Goal: Check status: Check status

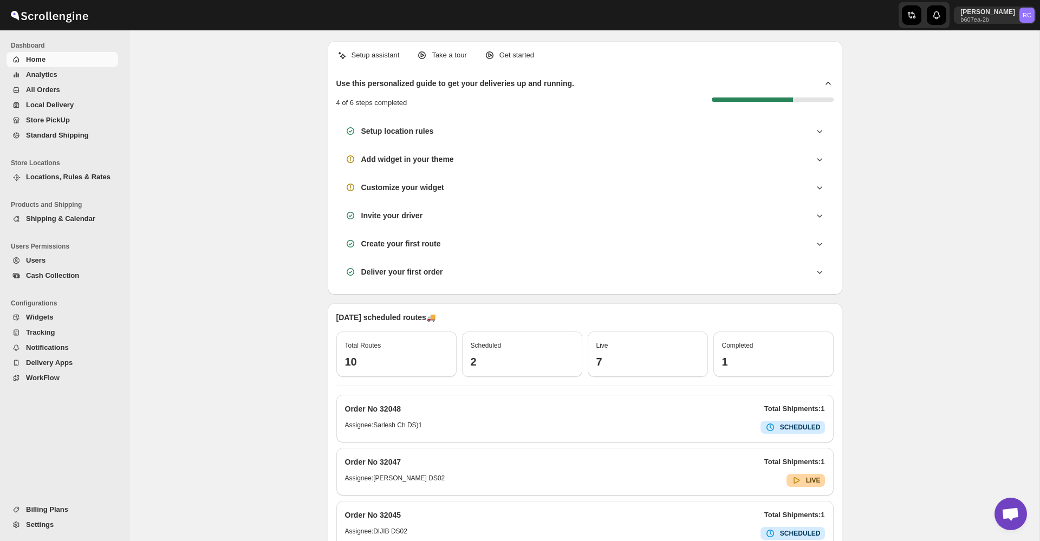
click at [65, 85] on span "All Orders" at bounding box center [71, 90] width 90 height 11
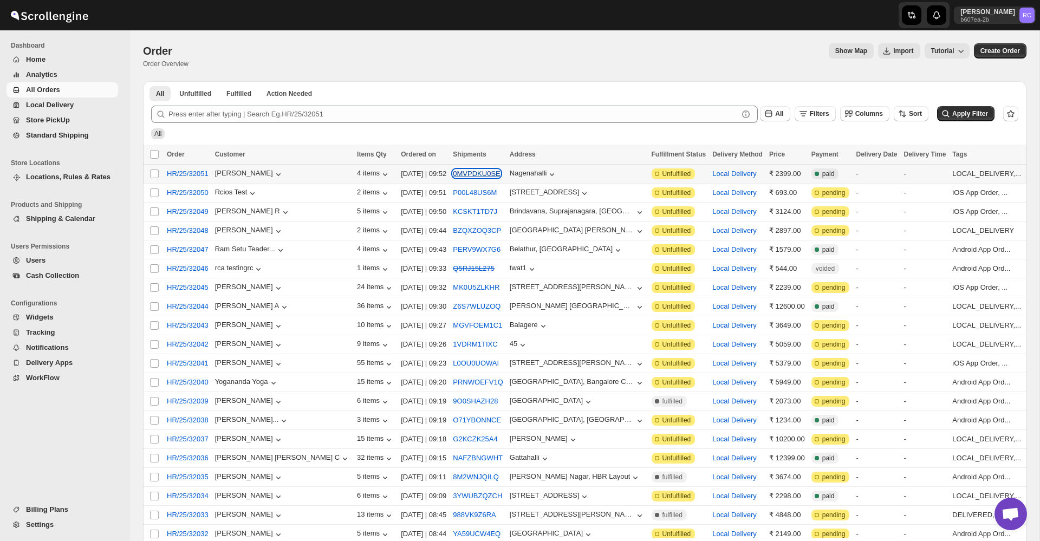
click at [453, 176] on button "0MVPDKU0SE" at bounding box center [476, 174] width 47 height 8
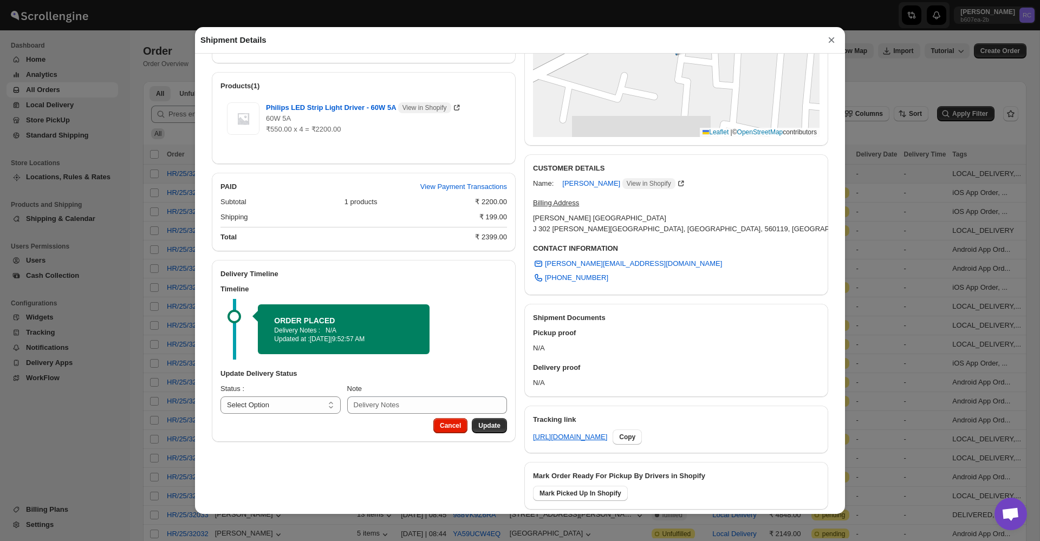
scroll to position [245, 0]
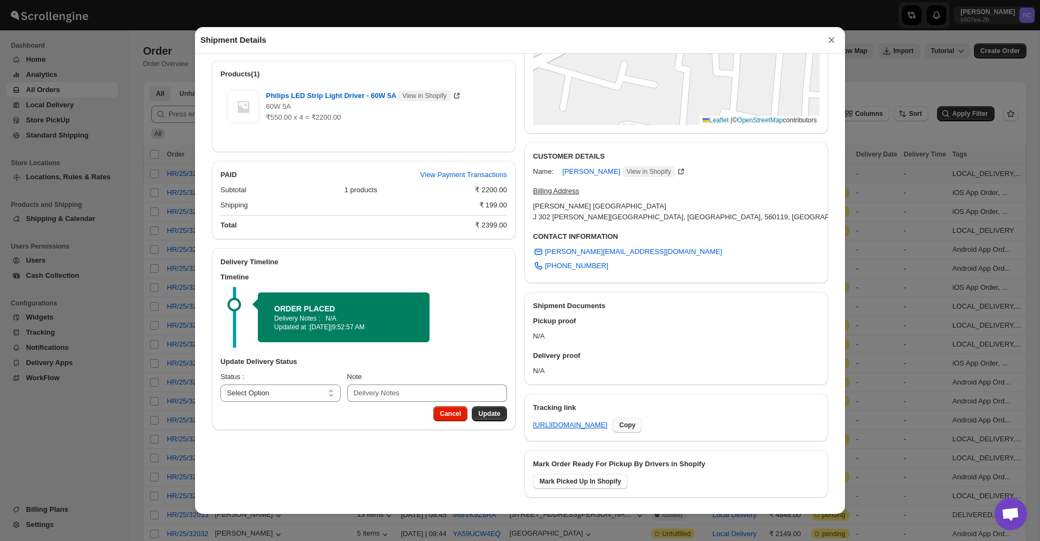
click at [635, 426] on span "Copy" at bounding box center [627, 425] width 16 height 9
click at [831, 42] on button "×" at bounding box center [831, 40] width 16 height 15
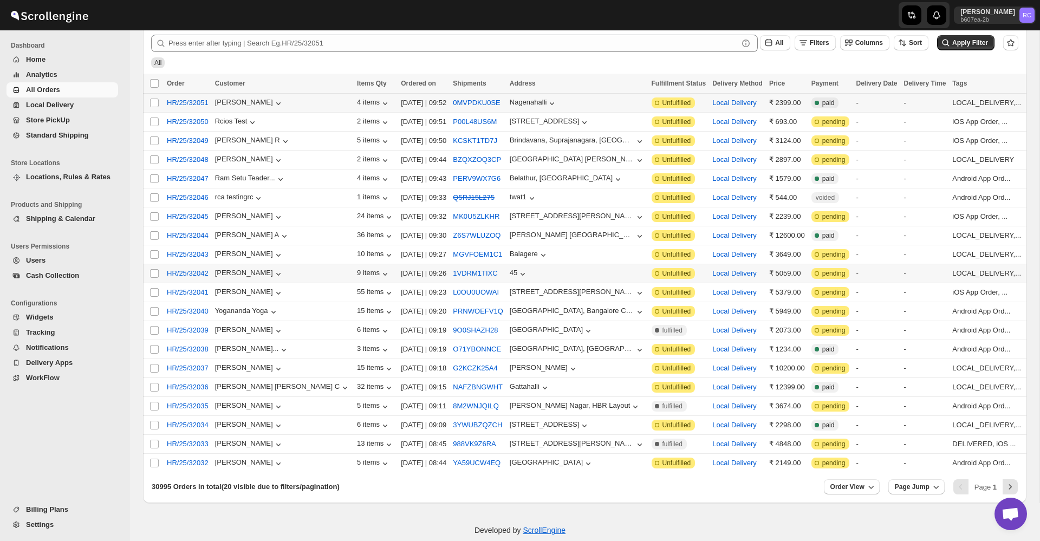
scroll to position [92, 0]
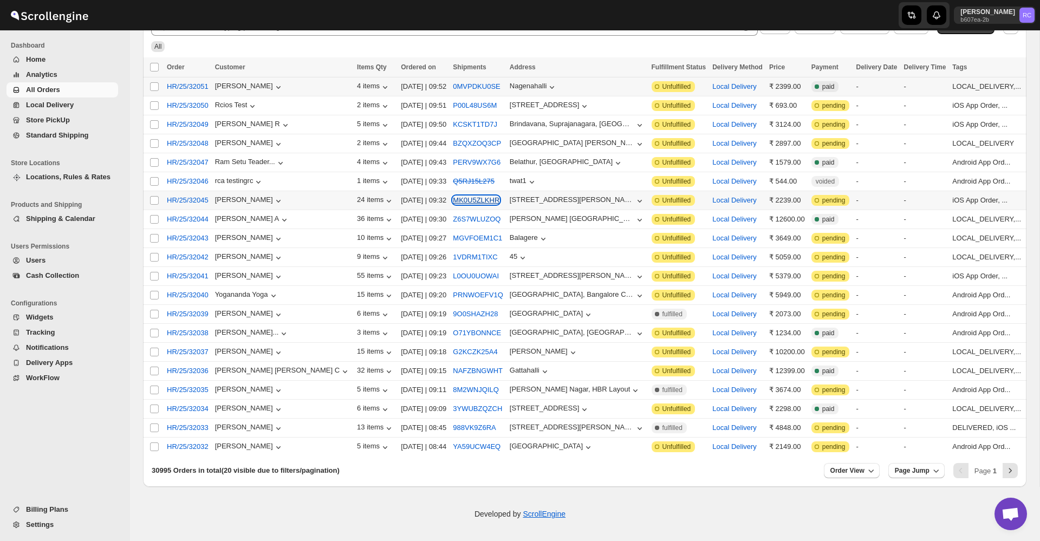
click at [453, 196] on button "MK0U5ZLKHR" at bounding box center [476, 200] width 47 height 8
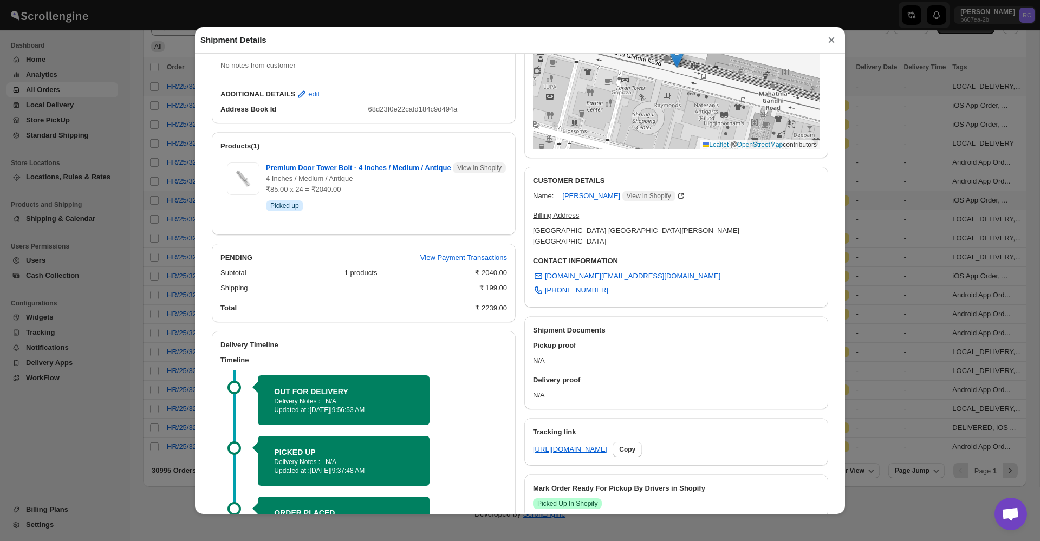
scroll to position [320, 0]
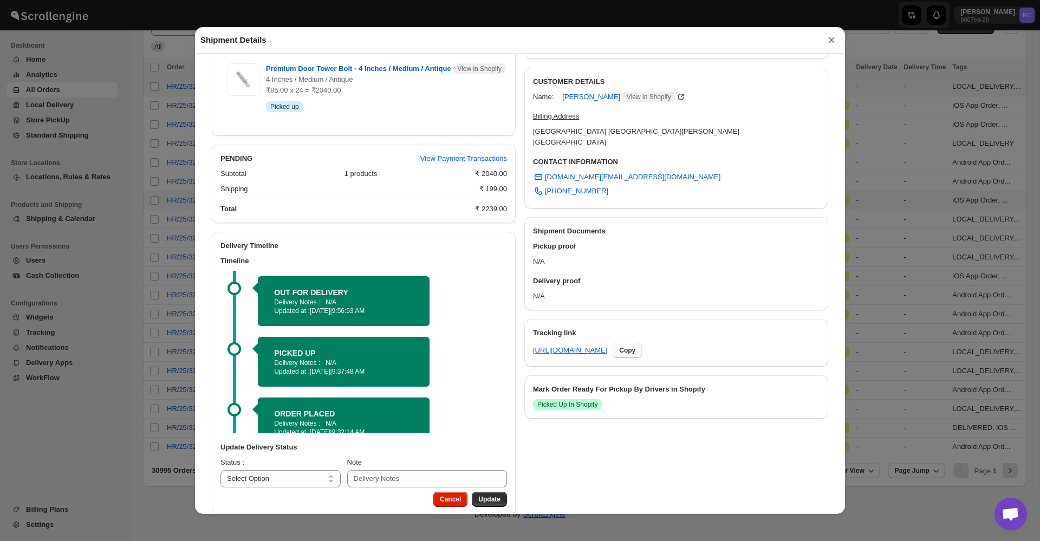
click at [635, 346] on span "Copy" at bounding box center [627, 350] width 16 height 9
click at [833, 43] on button "×" at bounding box center [831, 40] width 16 height 15
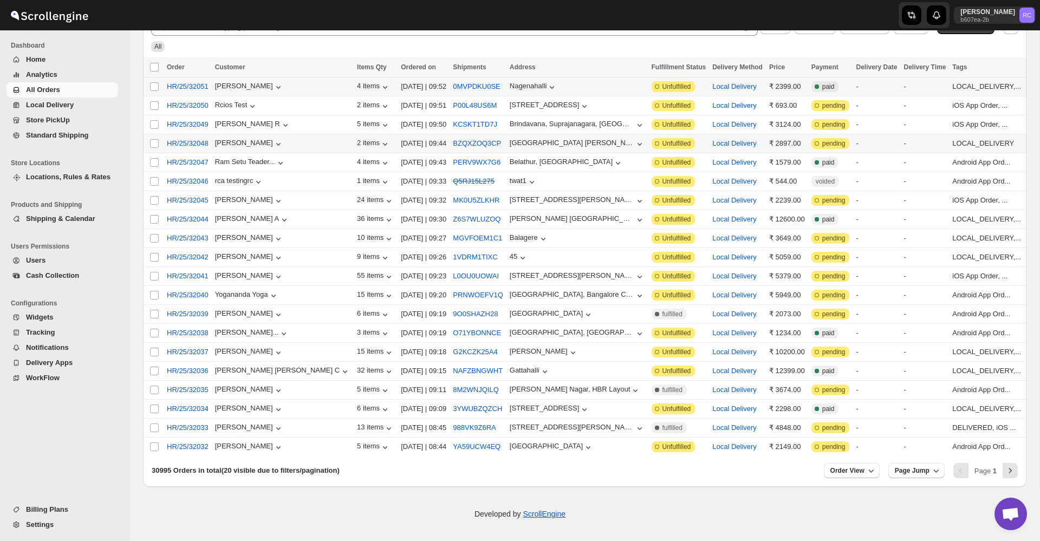
scroll to position [0, 0]
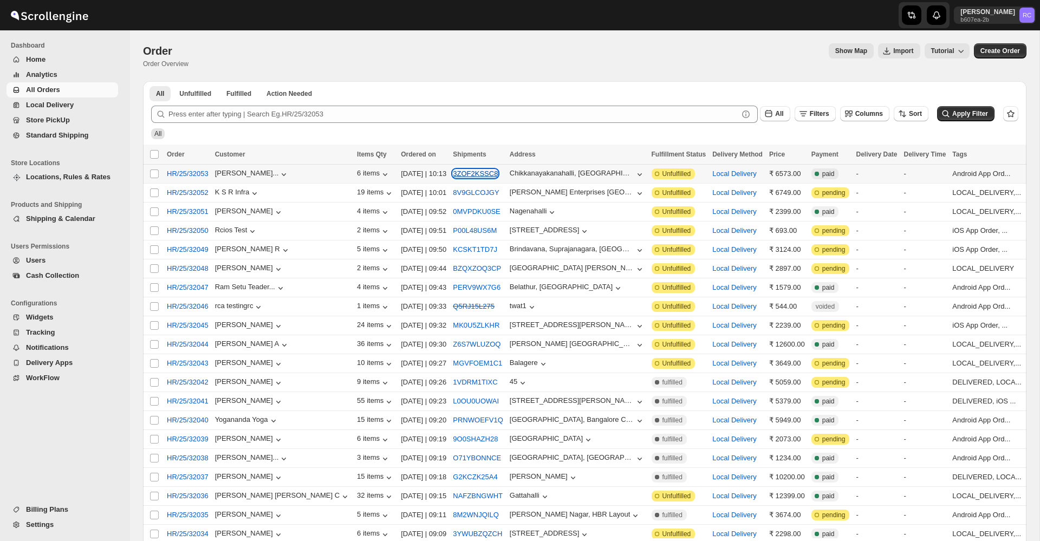
click at [453, 173] on button "3ZOF2KSSC8" at bounding box center [475, 174] width 45 height 8
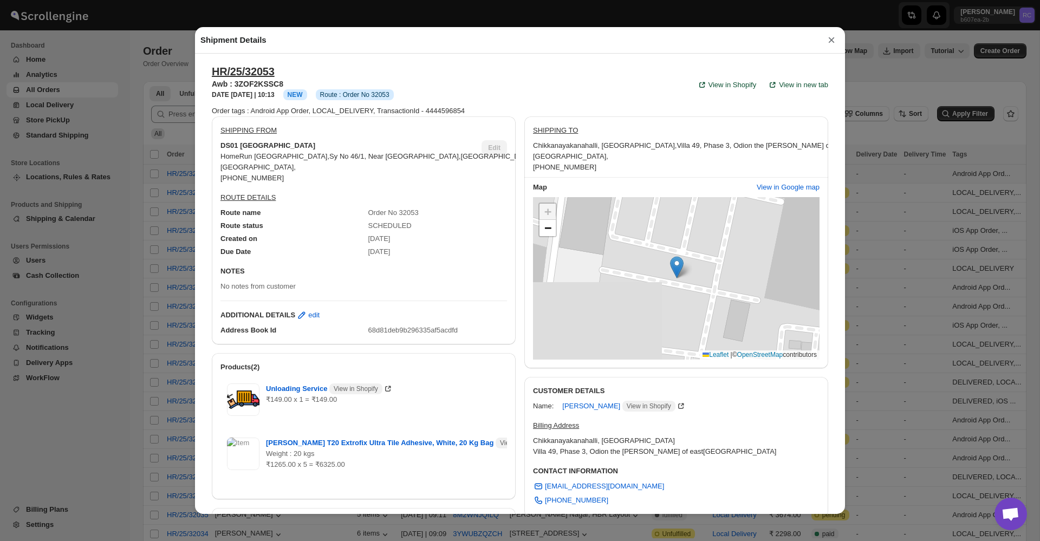
scroll to position [281, 0]
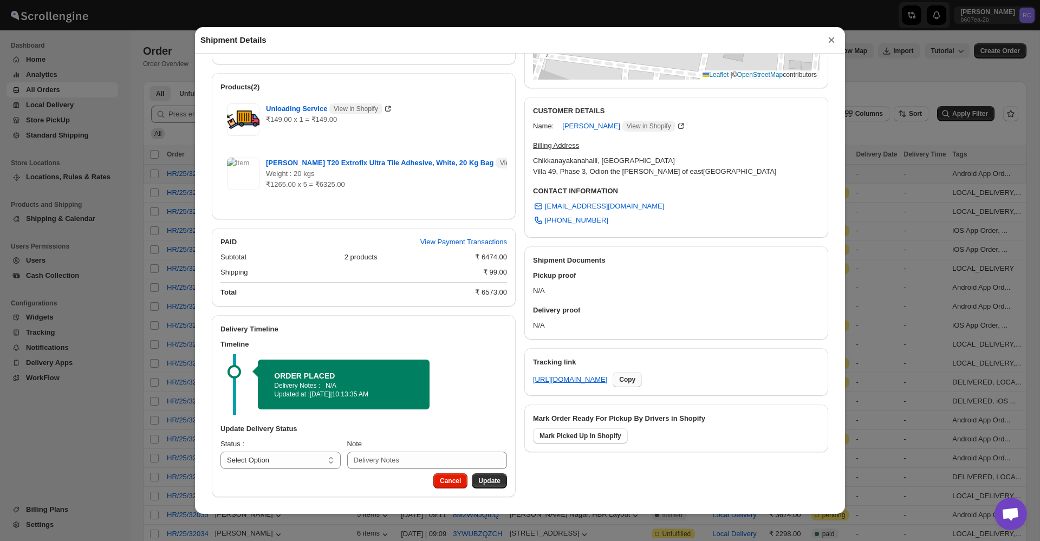
click at [635, 378] on span "Copy" at bounding box center [627, 379] width 16 height 9
click at [831, 40] on button "×" at bounding box center [831, 40] width 16 height 15
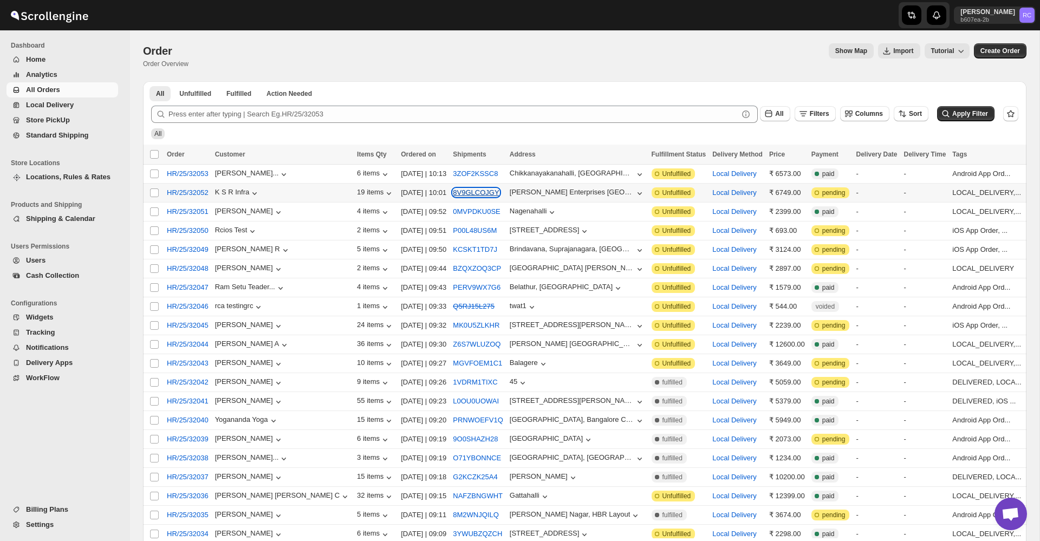
click at [453, 196] on button "8V9GLCOJGY" at bounding box center [476, 193] width 46 height 8
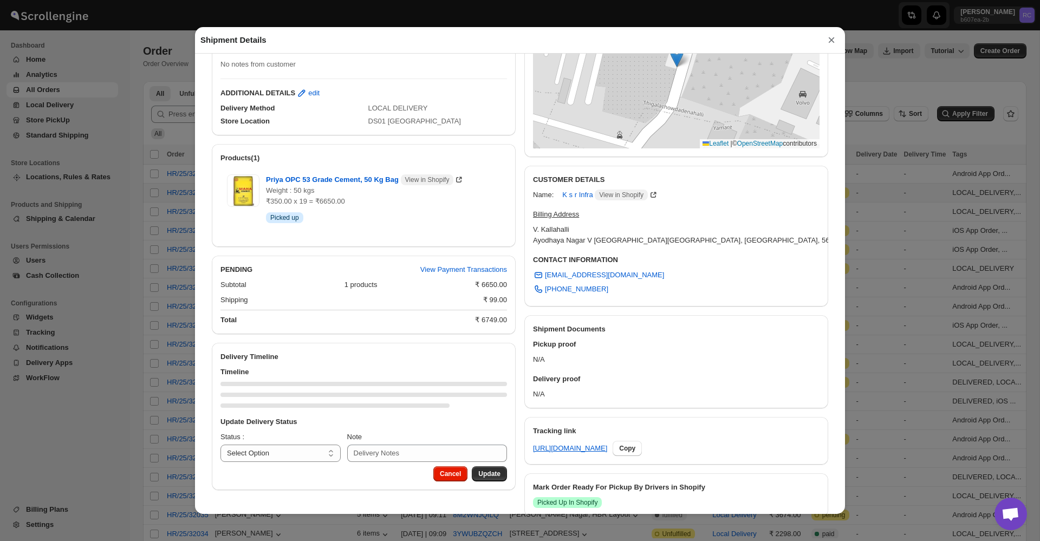
scroll to position [256, 0]
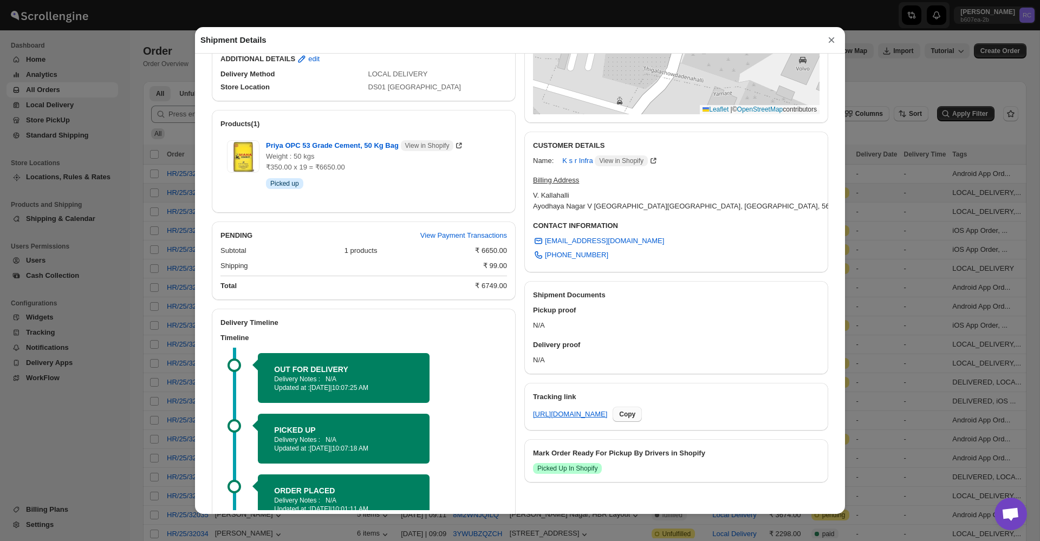
click at [635, 412] on span "Copy" at bounding box center [627, 414] width 16 height 9
click at [830, 41] on button "×" at bounding box center [831, 40] width 16 height 15
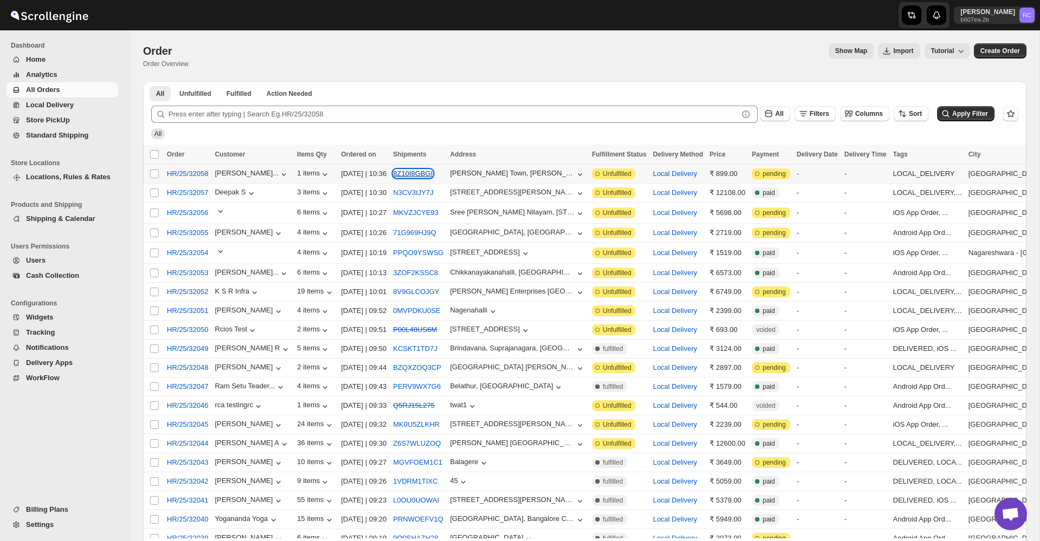
click at [431, 174] on button "8Z10I8GBGI" at bounding box center [413, 174] width 40 height 8
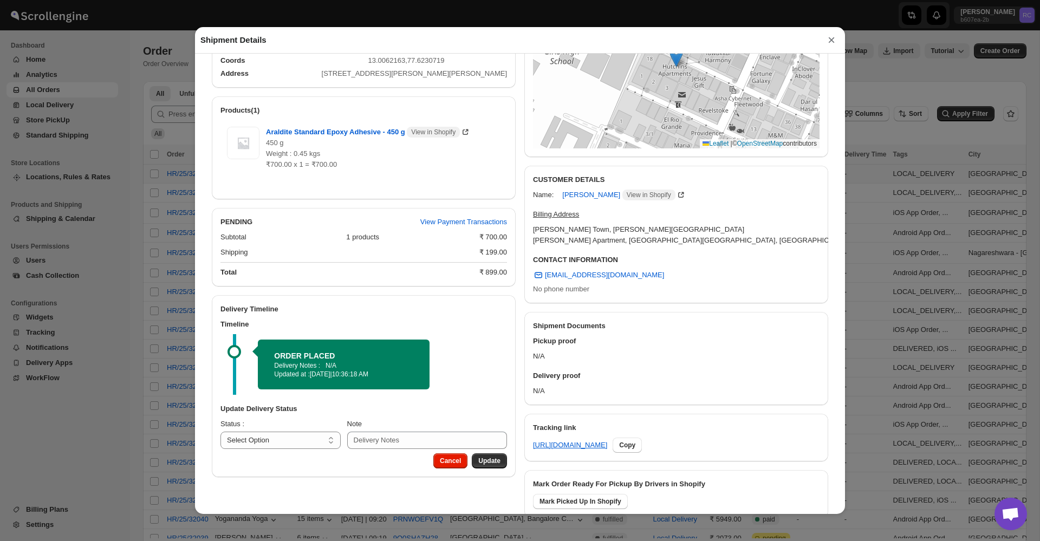
scroll to position [243, 0]
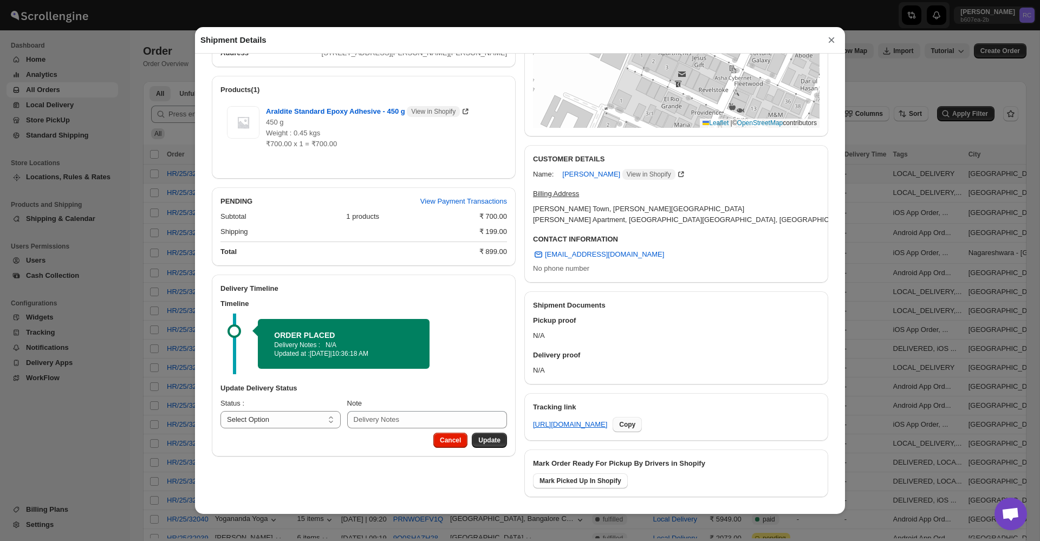
click at [635, 428] on span "Copy" at bounding box center [627, 424] width 16 height 9
